Goal: Task Accomplishment & Management: Complete application form

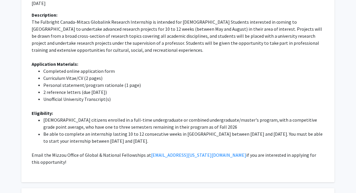
scroll to position [1828, 0]
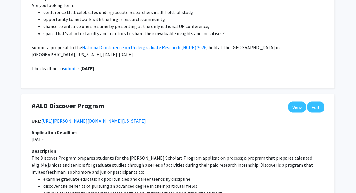
scroll to position [0, 0]
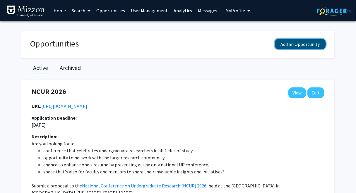
click at [296, 45] on button "Add an Opportunity" at bounding box center [300, 44] width 51 height 11
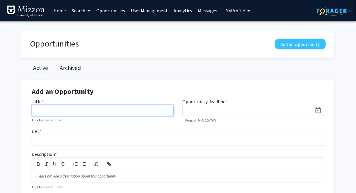
click at [167, 112] on input "Title *" at bounding box center [103, 110] width 142 height 11
paste input "Fulbright U.S. Student Program"
type input "Fulbright U.S. Student Program"
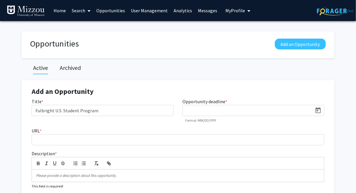
click at [168, 84] on div "Add an Opportunity Title * Fulbright U.S. Student Program Opportunity deadline …" at bounding box center [178, 156] width 304 height 153
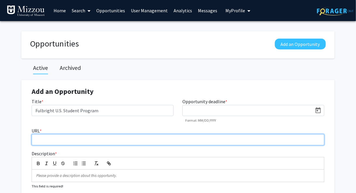
click at [96, 140] on input "URL *" at bounding box center [178, 139] width 292 height 11
paste input "[URL][DOMAIN_NAME][US_STATE]"
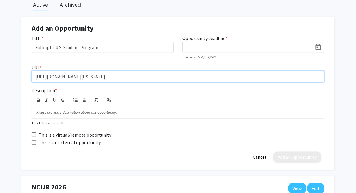
scroll to position [65, 0]
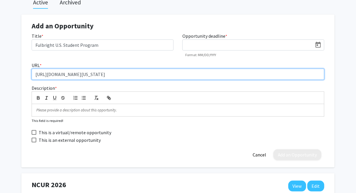
type input "[URL][DOMAIN_NAME][US_STATE]"
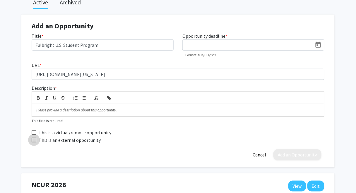
click at [34, 140] on span at bounding box center [34, 140] width 5 height 5
click at [34, 142] on input "This is an external opportunity" at bounding box center [34, 142] width 0 height 0
checkbox input "true"
click at [116, 110] on p at bounding box center [177, 110] width 283 height 5
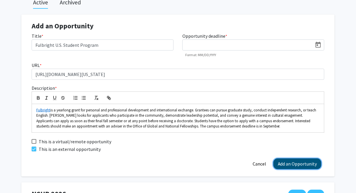
click at [282, 163] on button "Add an Opportunity" at bounding box center [297, 163] width 48 height 11
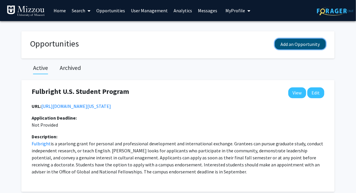
click at [300, 45] on button "Add an Opportunity" at bounding box center [300, 44] width 51 height 11
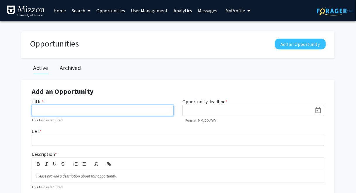
click at [146, 112] on input "Title *" at bounding box center [103, 110] width 142 height 11
paste input "NSF Graduate Research Fellowship"
type input "NSF Graduate Research Fellowship"
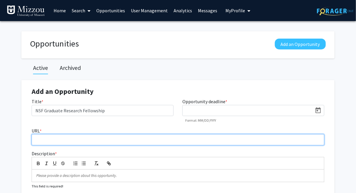
click at [95, 141] on input "URL *" at bounding box center [178, 139] width 292 height 11
paste input "[URL][DOMAIN_NAME][US_STATE]"
type input "[URL][DOMAIN_NAME][US_STATE]"
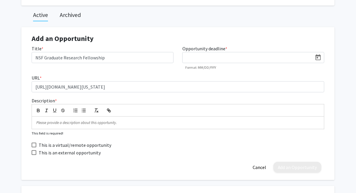
scroll to position [72, 0]
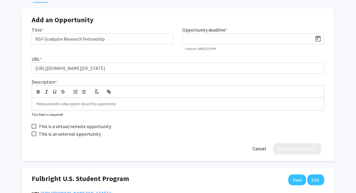
click at [34, 134] on span at bounding box center [34, 134] width 5 height 5
click at [34, 136] on input "This is an external opportunity" at bounding box center [34, 136] width 0 height 0
checkbox input "true"
click at [199, 103] on p at bounding box center [177, 103] width 283 height 5
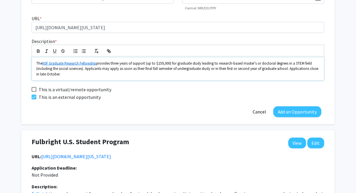
scroll to position [117, 0]
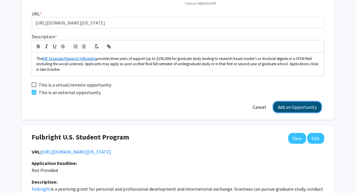
click at [291, 107] on button "Add an Opportunity" at bounding box center [297, 107] width 48 height 11
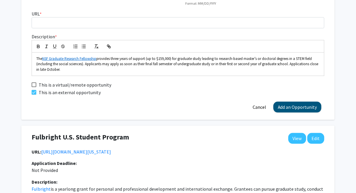
scroll to position [0, 0]
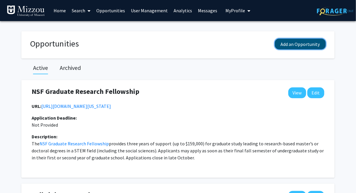
click at [287, 46] on button "Add an Opportunity" at bounding box center [300, 44] width 51 height 11
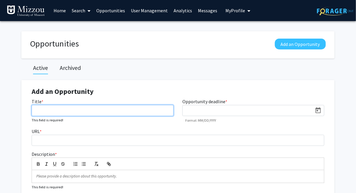
click at [163, 113] on input "Title *" at bounding box center [103, 110] width 142 height 11
paste input "[PERSON_NAME] Scholarship"
type input "[PERSON_NAME] Scholarship"
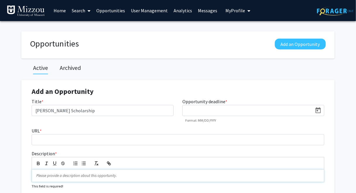
click at [182, 175] on p at bounding box center [177, 175] width 283 height 5
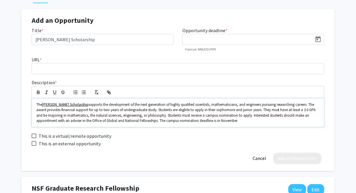
scroll to position [78, 0]
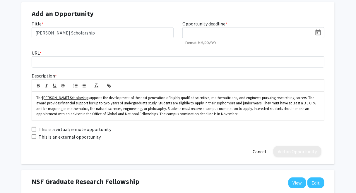
click at [34, 136] on span at bounding box center [34, 137] width 5 height 5
click at [34, 139] on input "This is an external opportunity" at bounding box center [34, 139] width 0 height 0
checkbox input "true"
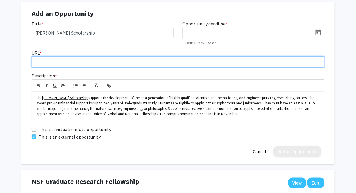
click at [71, 60] on input "URL *" at bounding box center [178, 61] width 292 height 11
paste input "[URL][DOMAIN_NAME][US_STATE][PERSON_NAME]"
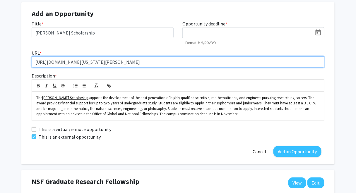
type input "[URL][DOMAIN_NAME][US_STATE][PERSON_NAME]"
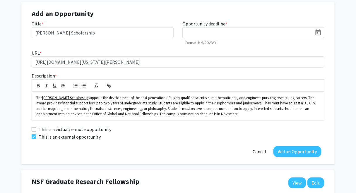
click at [301, 152] on button "Add an Opportunity" at bounding box center [297, 151] width 48 height 11
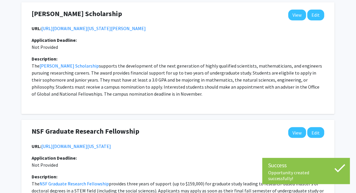
scroll to position [0, 0]
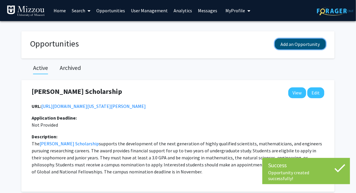
click at [305, 44] on button "Add an Opportunity" at bounding box center [300, 44] width 51 height 11
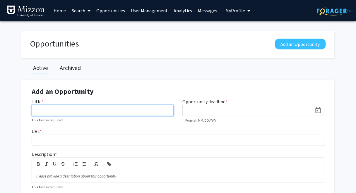
click at [165, 109] on input "Title *" at bounding box center [103, 110] width 142 height 11
paste input "DAAD Research Internship in Science and Engineering (RISE)"
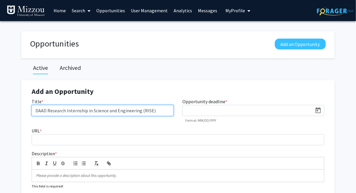
type input "DAAD Research Internship in Science and Engineering (RISE)"
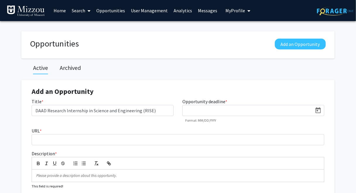
click at [161, 71] on div "Active Archived" at bounding box center [177, 69] width 313 height 22
click at [169, 175] on p at bounding box center [177, 175] width 283 height 5
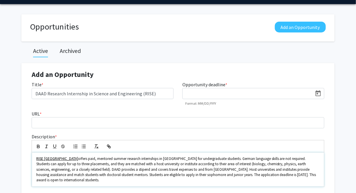
scroll to position [19, 0]
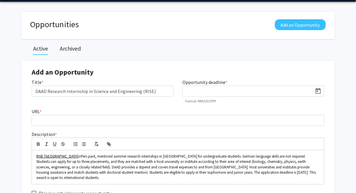
click at [317, 91] on icon "Open calendar" at bounding box center [317, 91] width 5 height 6
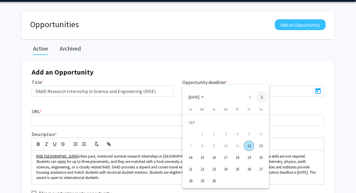
click at [263, 97] on button "Next month" at bounding box center [262, 97] width 12 height 12
click at [191, 181] on div "30" at bounding box center [190, 181] width 11 height 11
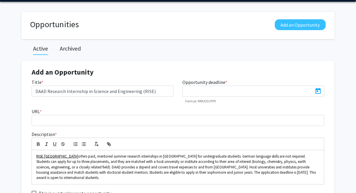
type input "[DATE]"
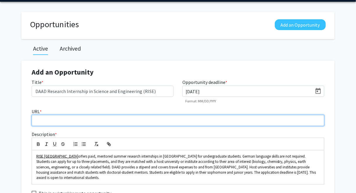
click at [81, 120] on input "URL *" at bounding box center [178, 120] width 292 height 11
paste input "[URL][DOMAIN_NAME][US_STATE]"
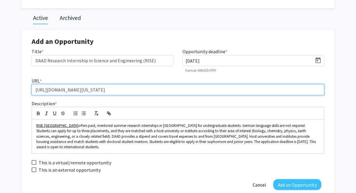
scroll to position [74, 0]
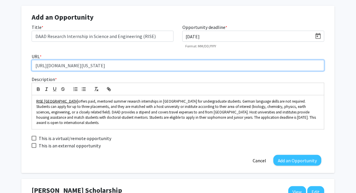
type input "[URL][DOMAIN_NAME][US_STATE]"
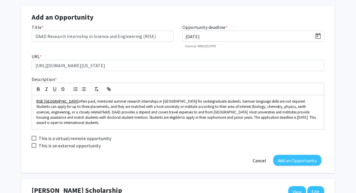
click at [34, 143] on span at bounding box center [34, 145] width 5 height 5
click at [34, 148] on input "This is an external opportunity" at bounding box center [34, 148] width 0 height 0
checkbox input "true"
click at [283, 156] on button "Add an Opportunity" at bounding box center [297, 160] width 48 height 11
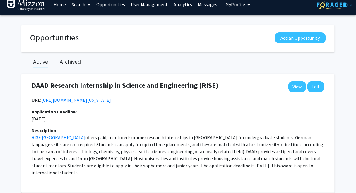
scroll to position [0, 0]
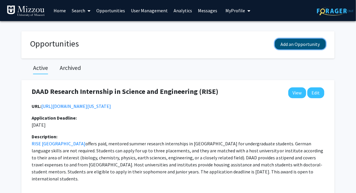
click at [292, 43] on button "Add an Opportunity" at bounding box center [300, 44] width 51 height 11
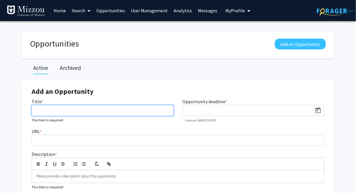
click at [160, 112] on input "Title *" at bounding box center [103, 110] width 142 height 11
paste input "Beinecke Scholarship"
type input "Beinecke Scholarship"
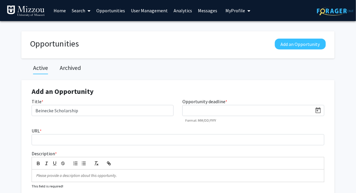
click at [204, 109] on input at bounding box center [248, 110] width 127 height 5
paste input "[URL][DOMAIN_NAME][US_STATE]"
type input "h"
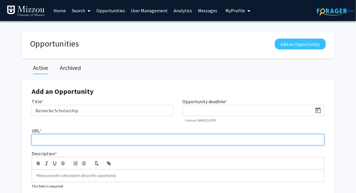
click at [203, 139] on input "URL *" at bounding box center [178, 139] width 292 height 11
paste input "[URL][DOMAIN_NAME][US_STATE]"
type input "[URL][DOMAIN_NAME][US_STATE]"
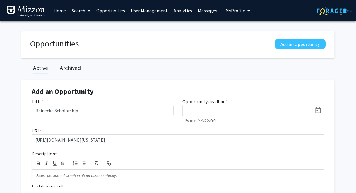
click at [190, 176] on p at bounding box center [177, 175] width 283 height 5
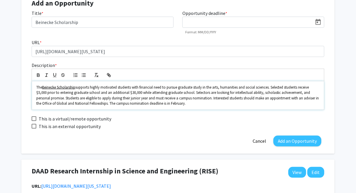
scroll to position [96, 0]
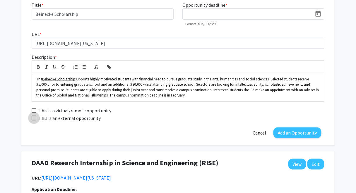
click at [92, 118] on span "This is an external opportunity" at bounding box center [70, 118] width 62 height 7
click at [34, 120] on input "This is an external opportunity" at bounding box center [34, 120] width 0 height 0
checkbox input "true"
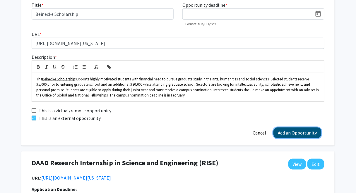
click at [295, 133] on button "Add an Opportunity" at bounding box center [297, 132] width 48 height 11
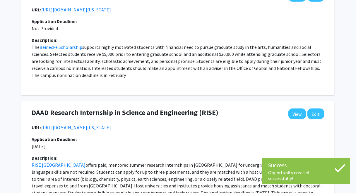
scroll to position [0, 0]
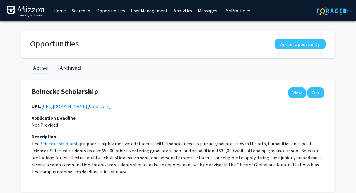
click at [111, 109] on link "[URL][DOMAIN_NAME][US_STATE]" at bounding box center [76, 106] width 70 height 6
click at [290, 43] on button "Add an Opportunity" at bounding box center [300, 44] width 51 height 11
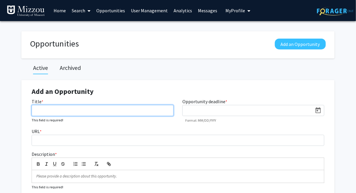
click at [163, 109] on input "Title *" at bounding box center [103, 110] width 142 height 11
paste input "NSF Research Experience for Undergraduates"
type input "NSF Research Experience for Undergraduates"
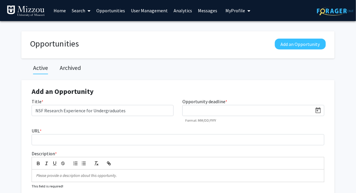
click at [178, 81] on div "Add an Opportunity Title * NSF Research Experience for Undergraduates Opportuni…" at bounding box center [178, 156] width 304 height 153
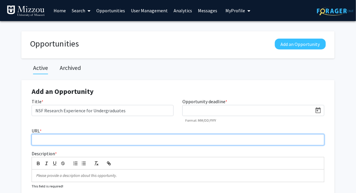
click at [80, 140] on input "URL *" at bounding box center [178, 139] width 292 height 11
paste input "[URL][DOMAIN_NAME][US_STATE]"
type input "[URL][DOMAIN_NAME][US_STATE]"
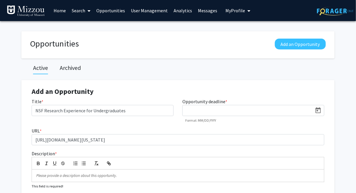
click at [155, 176] on p at bounding box center [177, 175] width 283 height 5
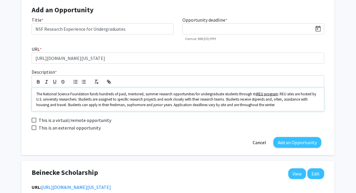
scroll to position [85, 0]
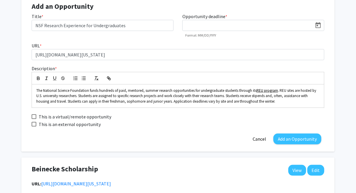
click at [54, 124] on span "This is an external opportunity" at bounding box center [70, 124] width 62 height 7
click at [34, 127] on input "This is an external opportunity" at bounding box center [34, 127] width 0 height 0
checkbox input "true"
click at [305, 141] on button "Add an Opportunity" at bounding box center [297, 139] width 48 height 11
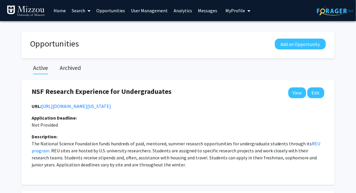
click at [237, 11] on span "My Profile" at bounding box center [235, 11] width 20 height 6
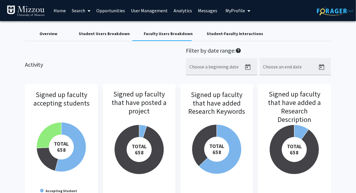
click at [237, 11] on span "My Profile" at bounding box center [235, 11] width 20 height 6
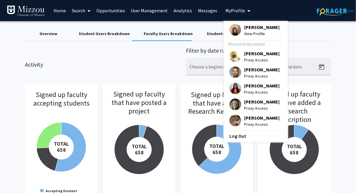
click at [245, 35] on span "View Profile" at bounding box center [261, 33] width 35 height 6
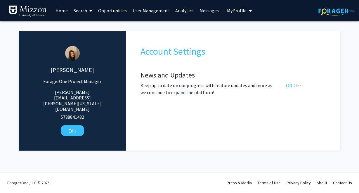
click at [238, 11] on span "My Profile" at bounding box center [237, 11] width 20 height 6
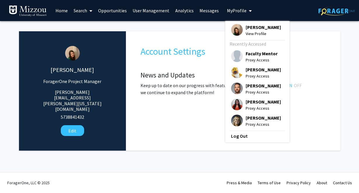
click at [246, 34] on span "View Profile" at bounding box center [263, 33] width 35 height 6
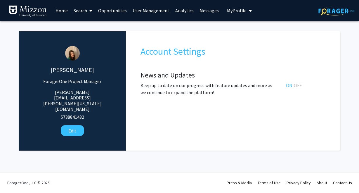
click at [82, 11] on link "Search" at bounding box center [83, 10] width 25 height 20
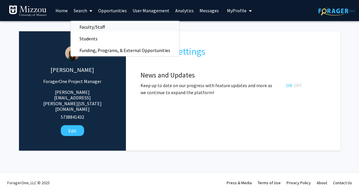
click at [90, 27] on span "Faculty/Staff" at bounding box center [92, 27] width 43 height 12
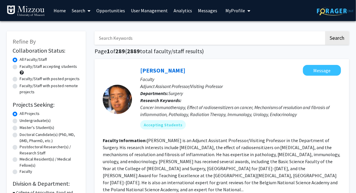
click at [119, 39] on input "Search Keywords" at bounding box center [209, 37] width 230 height 13
type input "[PERSON_NAME]"
click at [325, 31] on button "Search" at bounding box center [337, 37] width 24 height 13
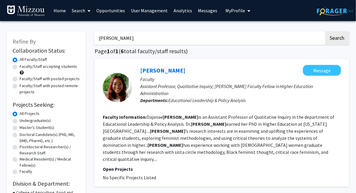
click at [82, 11] on link "Search" at bounding box center [81, 10] width 25 height 20
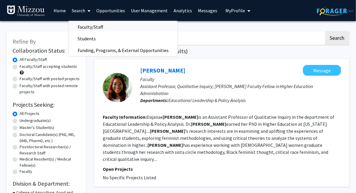
click at [88, 28] on span "Faculty/Staff" at bounding box center [90, 27] width 43 height 12
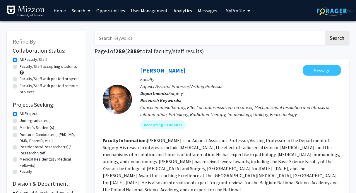
click at [227, 11] on span "My Profile" at bounding box center [235, 11] width 20 height 6
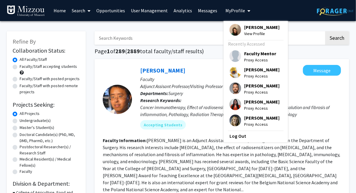
click at [244, 70] on span "[PERSON_NAME]" at bounding box center [261, 69] width 35 height 6
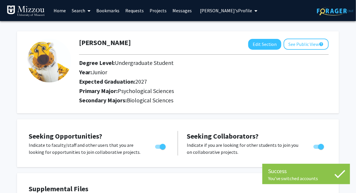
click at [79, 11] on link "Search" at bounding box center [81, 10] width 25 height 20
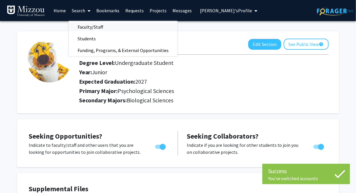
click at [86, 28] on span "Faculty/Staff" at bounding box center [90, 27] width 43 height 12
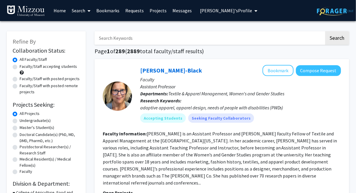
click at [120, 38] on input "Search Keywords" at bounding box center [209, 37] width 230 height 13
type input "faculty"
click at [325, 31] on button "Search" at bounding box center [337, 37] width 24 height 13
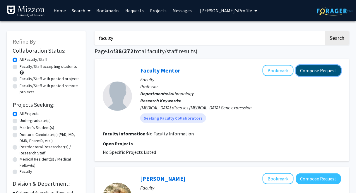
click at [308, 72] on button "Compose Request" at bounding box center [318, 70] width 45 height 11
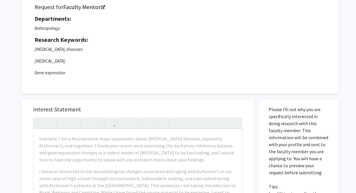
scroll to position [98, 0]
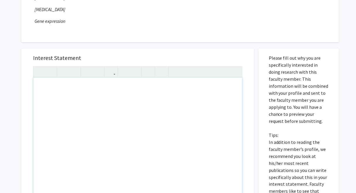
click at [220, 86] on div "Note to users with screen readers: Please press Alt+0 or Option+0 to deactivate…" at bounding box center [137, 145] width 208 height 134
type textarea "This is a test"
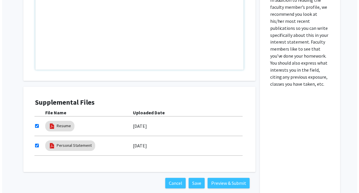
scroll to position [272, 0]
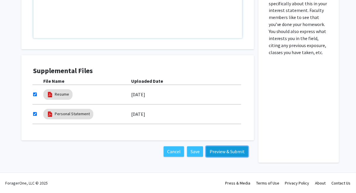
click at [232, 153] on button "Preview & Submit" at bounding box center [227, 151] width 42 height 11
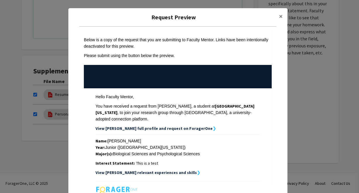
scroll to position [72, 0]
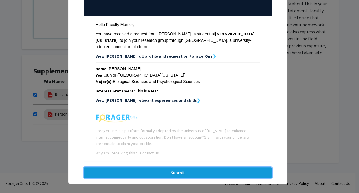
click at [205, 171] on button "Submit" at bounding box center [178, 172] width 188 height 11
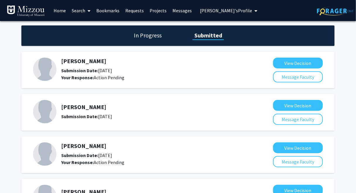
click at [158, 36] on h1 "In Progress" at bounding box center [147, 35] width 31 height 8
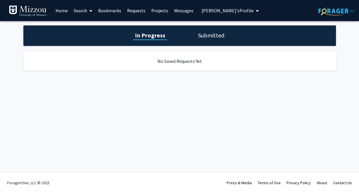
click at [204, 36] on h1 "Submitted" at bounding box center [211, 35] width 30 height 8
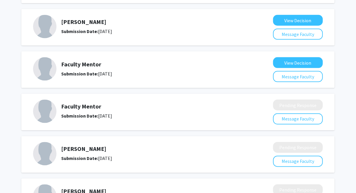
scroll to position [1, 0]
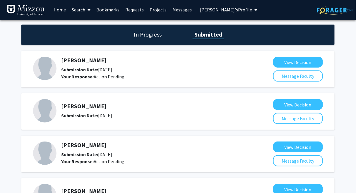
click at [184, 11] on link "Messages" at bounding box center [181, 9] width 25 height 20
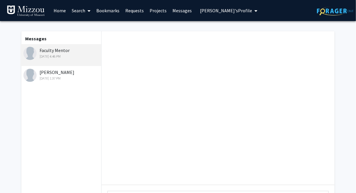
scroll to position [3, 0]
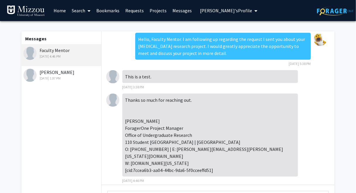
click at [216, 11] on span "Truman Tiger's Profile" at bounding box center [226, 11] width 52 height 6
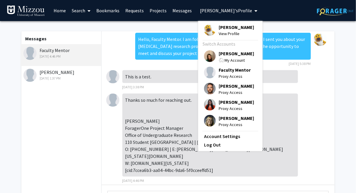
click at [226, 54] on span "[PERSON_NAME]" at bounding box center [235, 53] width 35 height 6
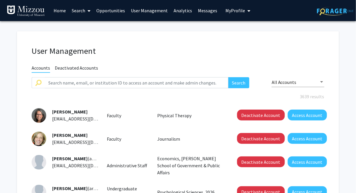
click at [185, 11] on link "Analytics" at bounding box center [182, 10] width 24 height 20
